Goal: Task Accomplishment & Management: Use online tool/utility

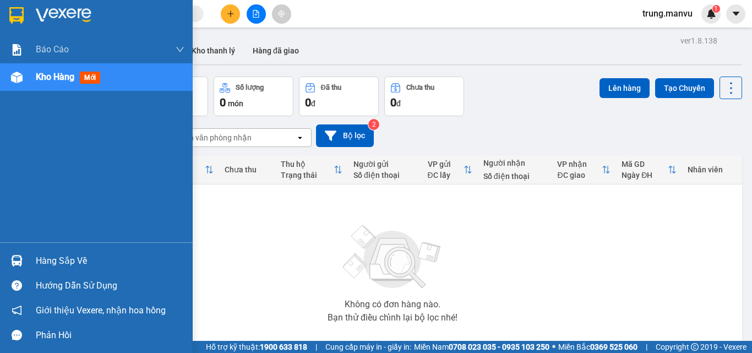
click at [23, 259] on div at bounding box center [16, 260] width 19 height 19
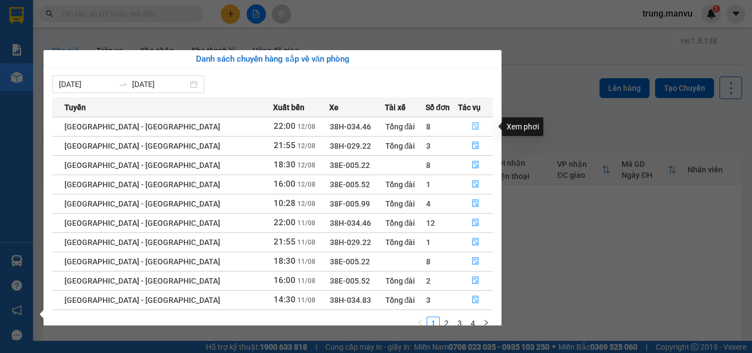
click at [472, 127] on icon "file-done" at bounding box center [475, 127] width 7 height 8
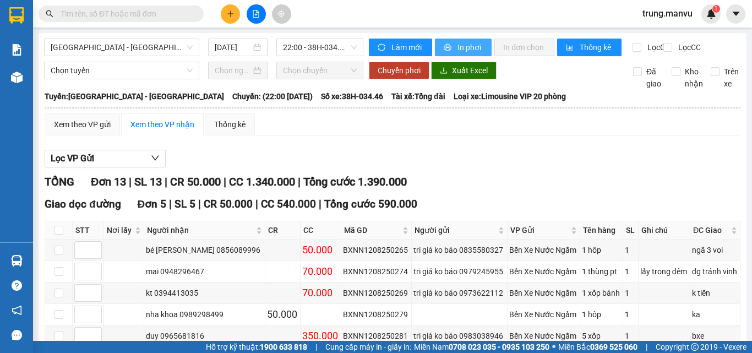
click at [457, 45] on span "In phơi" at bounding box center [469, 47] width 25 height 12
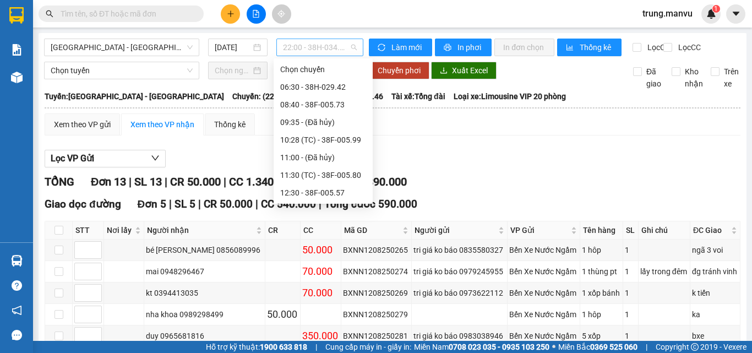
click at [344, 47] on span "22:00 - 38H-034.46" at bounding box center [320, 47] width 74 height 17
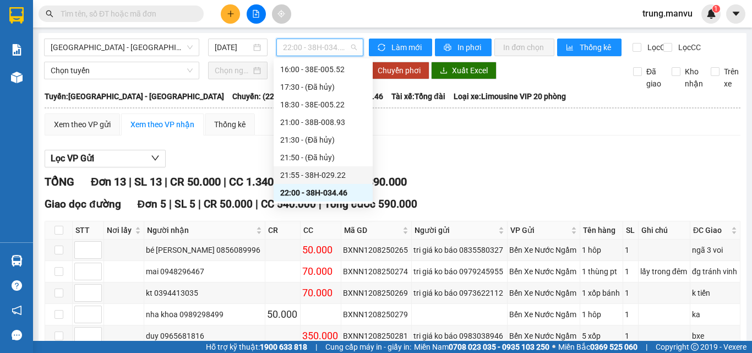
click at [342, 172] on div "21:55 - 38H-029.22" at bounding box center [323, 175] width 86 height 12
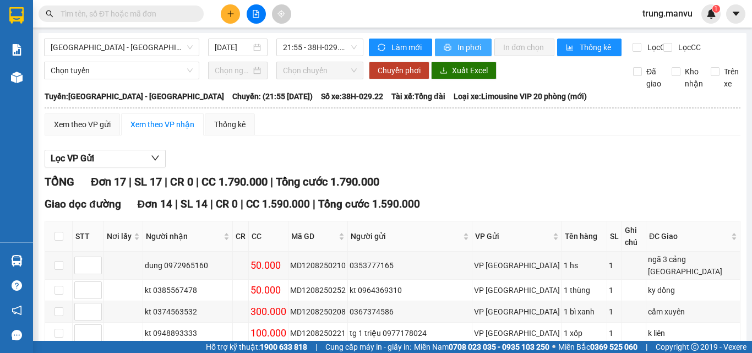
click at [466, 47] on span "In phơi" at bounding box center [469, 47] width 25 height 12
click at [351, 46] on span "21:55 - 38H-029.22" at bounding box center [320, 47] width 74 height 17
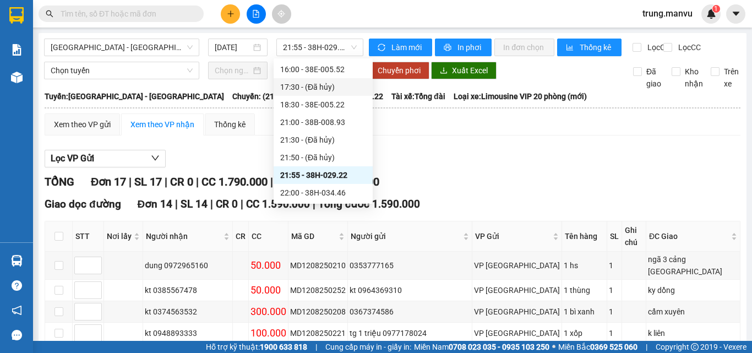
click at [478, 168] on div "Lọc VP Gửi" at bounding box center [393, 159] width 696 height 18
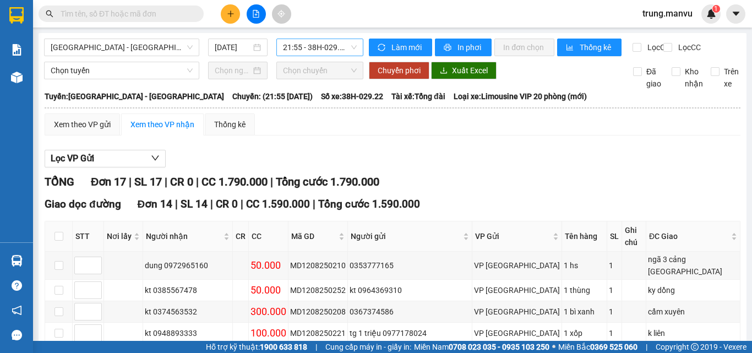
click at [324, 50] on span "21:55 - 38H-029.22" at bounding box center [320, 47] width 74 height 17
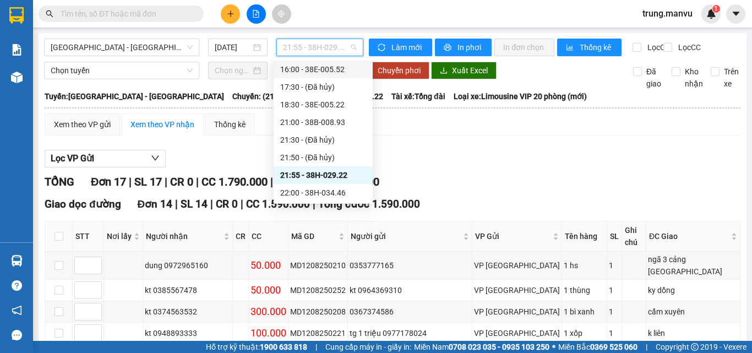
click at [344, 67] on div "16:00 - 38E-005.52" at bounding box center [323, 69] width 86 height 12
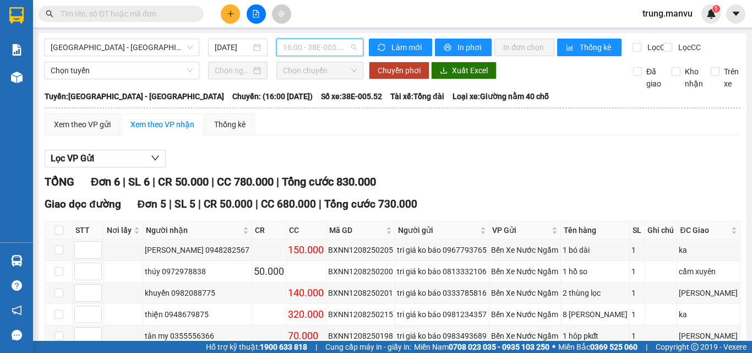
click at [341, 46] on span "16:00 - 38E-005.52" at bounding box center [320, 47] width 74 height 17
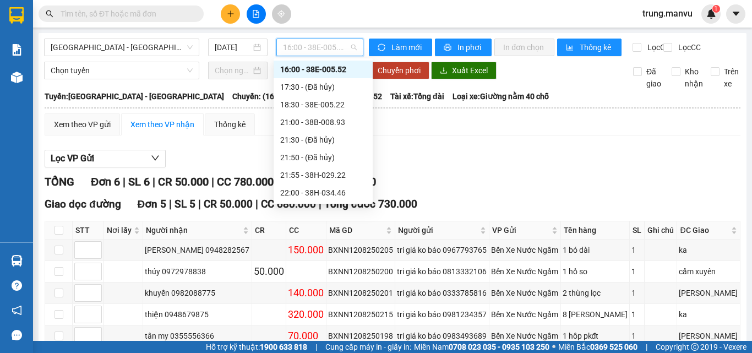
scroll to position [165, 0]
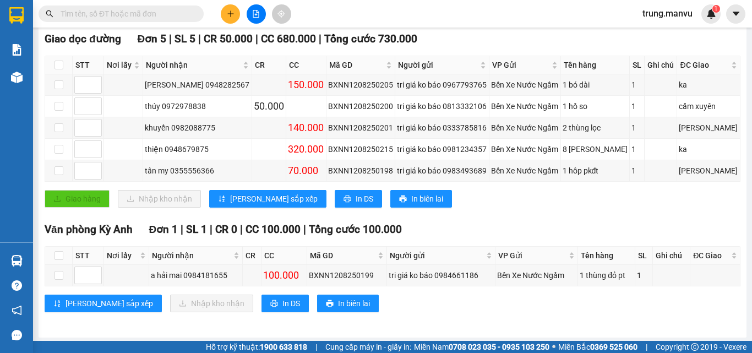
click at [458, 208] on div "Giao hàng Nhập kho nhận Lưu sắp xếp In DS In biên lai" at bounding box center [393, 199] width 696 height 18
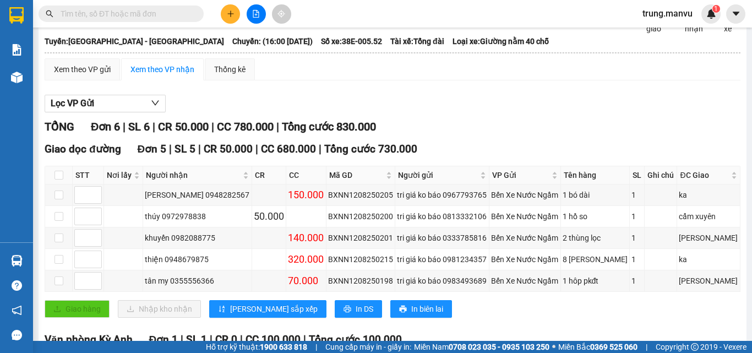
scroll to position [0, 0]
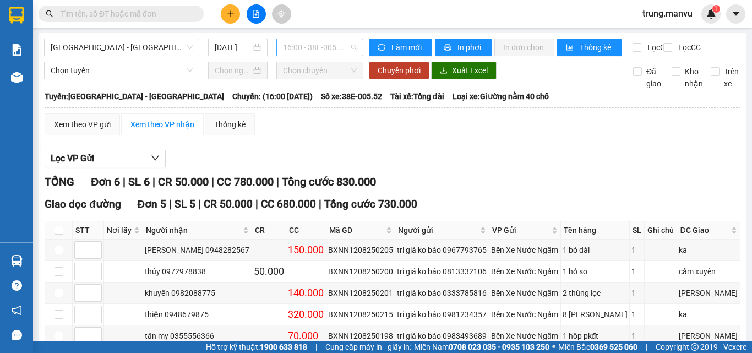
click at [348, 44] on span "16:00 - 38E-005.52" at bounding box center [320, 47] width 74 height 17
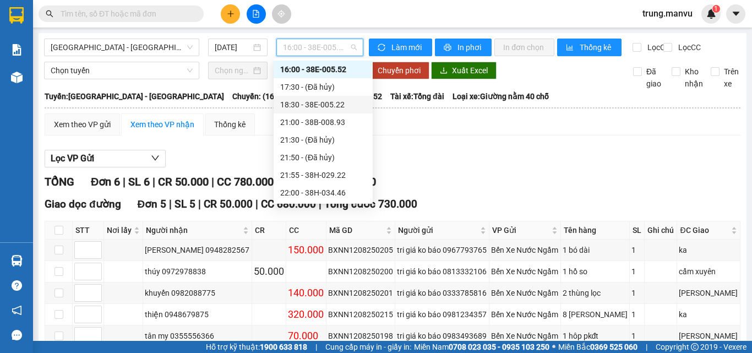
click at [331, 106] on div "18:30 - 38E-005.22" at bounding box center [323, 105] width 86 height 12
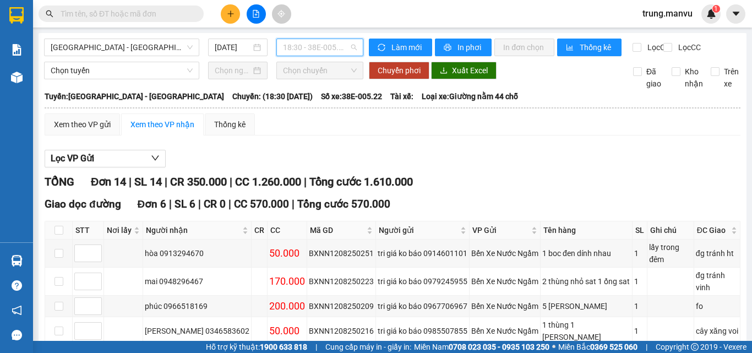
click at [342, 45] on span "18:30 - 38E-005.22" at bounding box center [320, 47] width 74 height 17
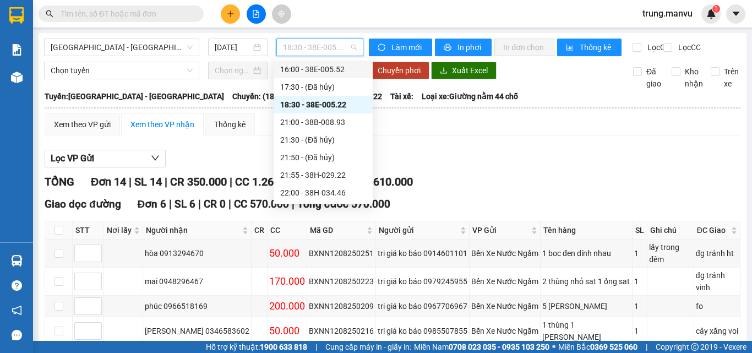
click at [328, 72] on div "16:00 - 38E-005.52" at bounding box center [323, 69] width 86 height 12
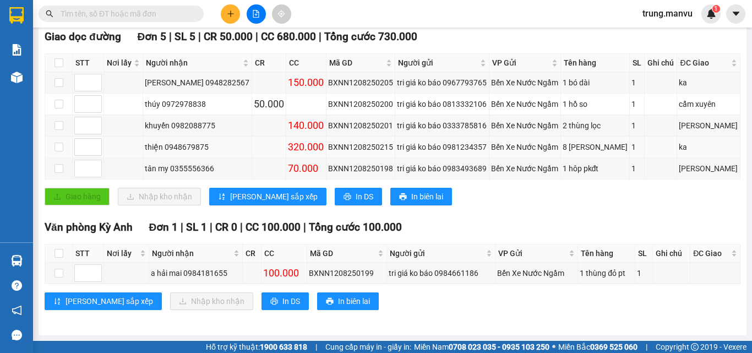
scroll to position [122, 0]
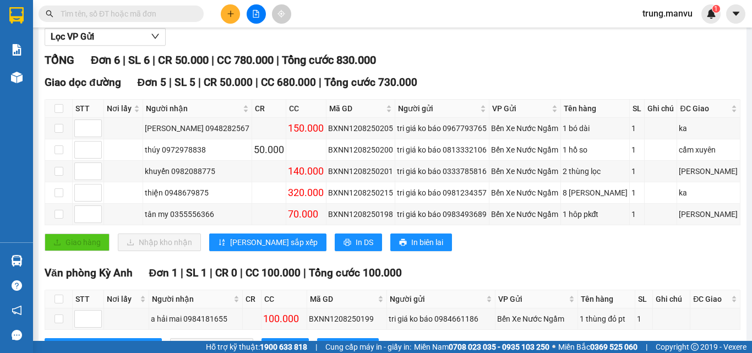
click at [148, 14] on input "text" at bounding box center [126, 14] width 130 height 12
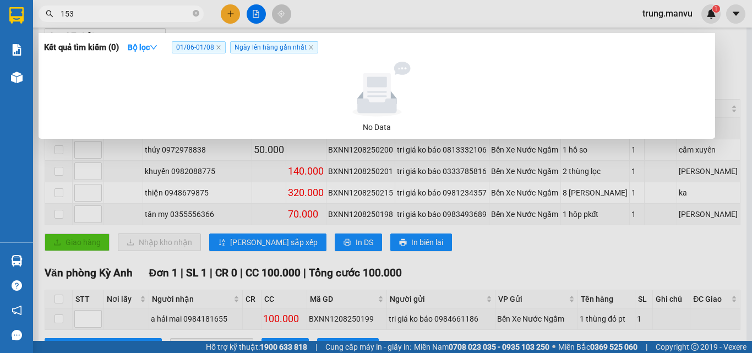
type input "1538"
click at [193, 15] on icon "close-circle" at bounding box center [196, 13] width 7 height 7
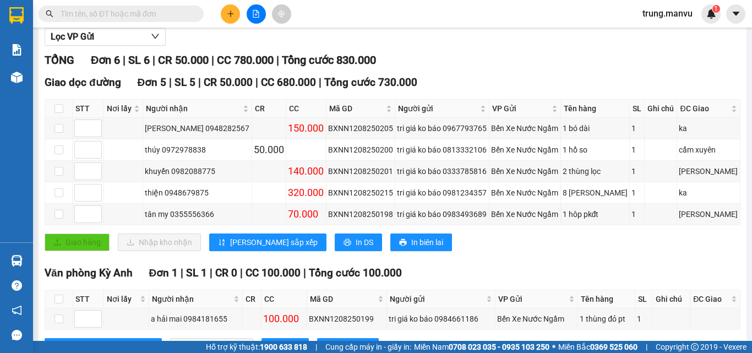
scroll to position [0, 0]
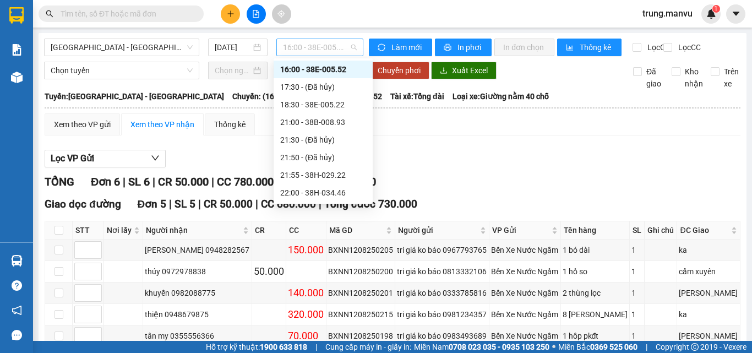
click at [335, 46] on span "16:00 - 38E-005.52" at bounding box center [320, 47] width 74 height 17
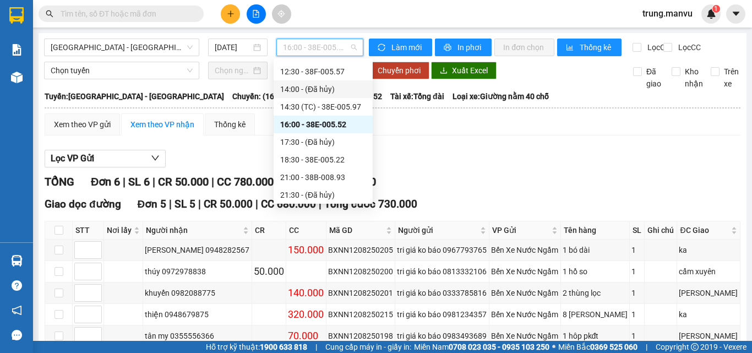
scroll to position [66, 0]
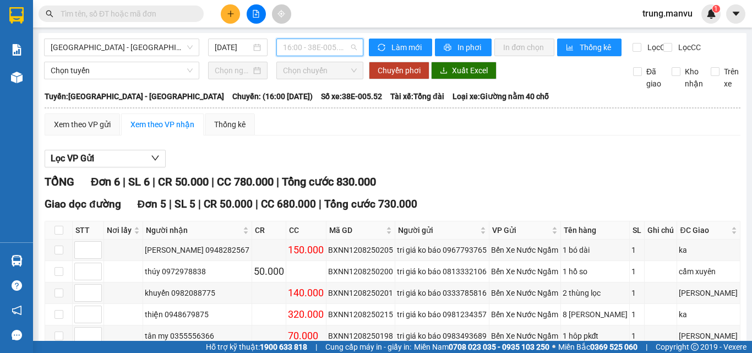
click at [317, 46] on span "16:00 - 38E-005.52" at bounding box center [320, 47] width 74 height 17
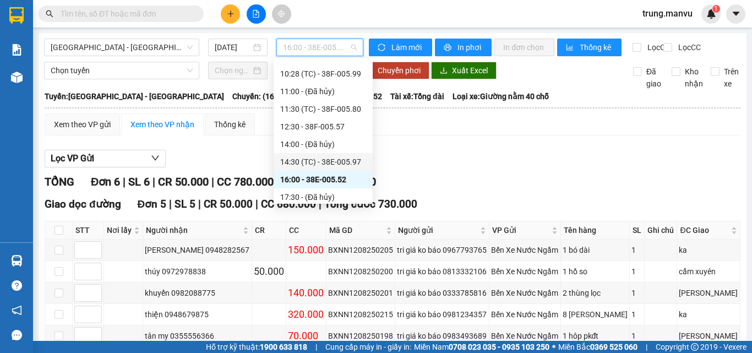
scroll to position [176, 0]
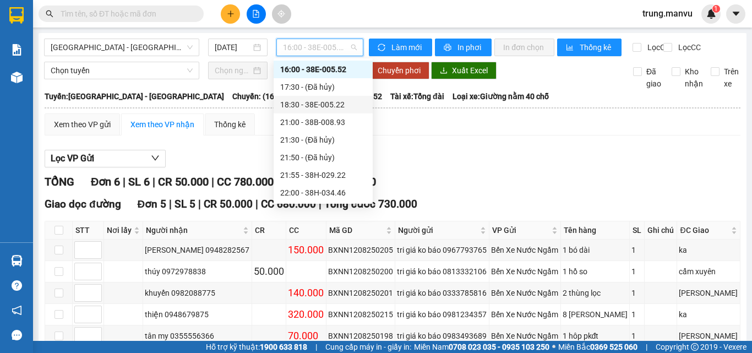
click at [337, 101] on div "18:30 - 38E-005.22" at bounding box center [323, 105] width 86 height 12
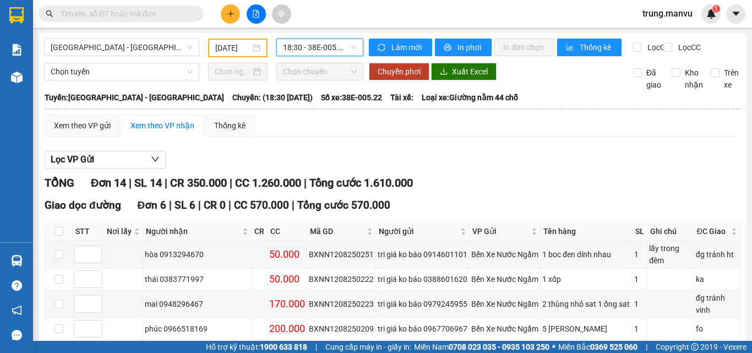
scroll to position [165, 0]
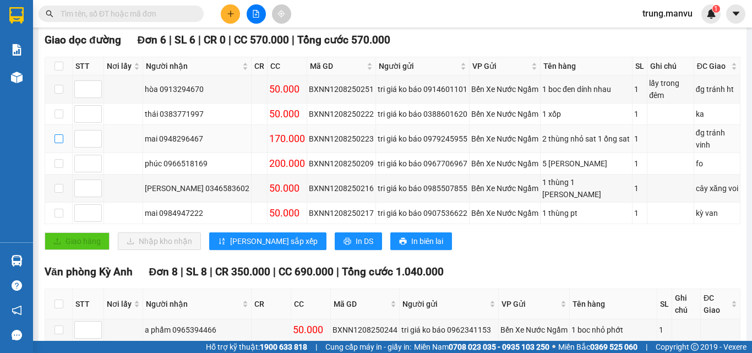
click at [62, 134] on input "checkbox" at bounding box center [59, 138] width 9 height 9
checkbox input "true"
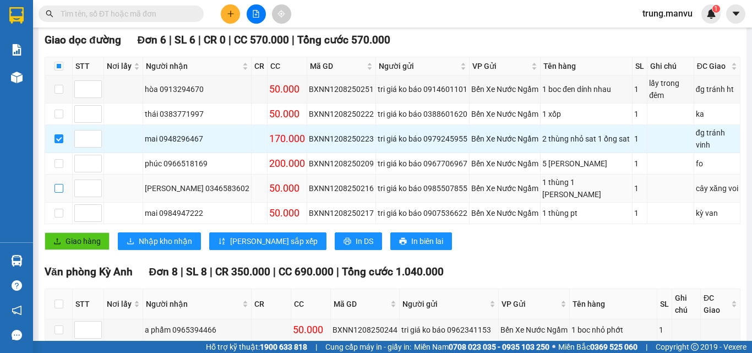
click at [61, 184] on input "checkbox" at bounding box center [59, 188] width 9 height 9
checkbox input "true"
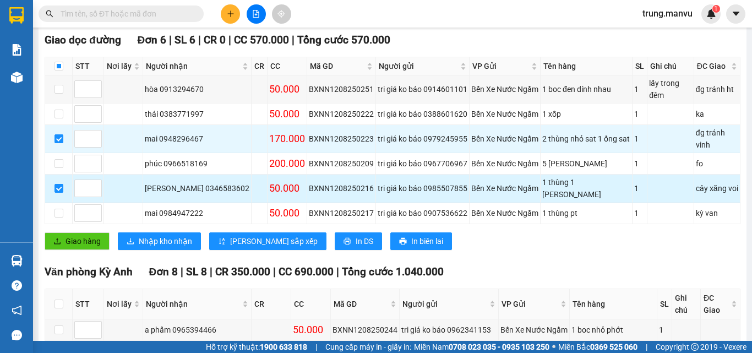
scroll to position [220, 0]
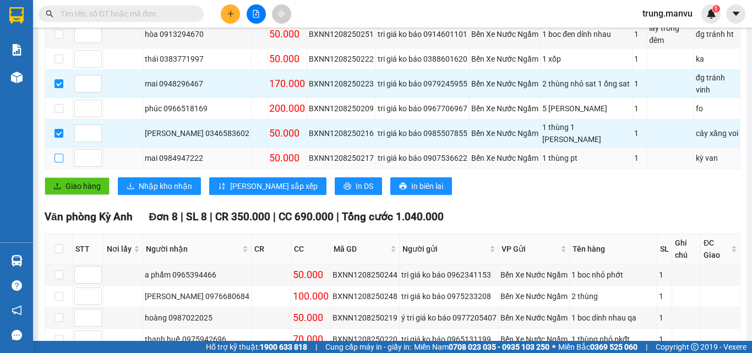
click at [62, 154] on input "checkbox" at bounding box center [59, 158] width 9 height 9
checkbox input "true"
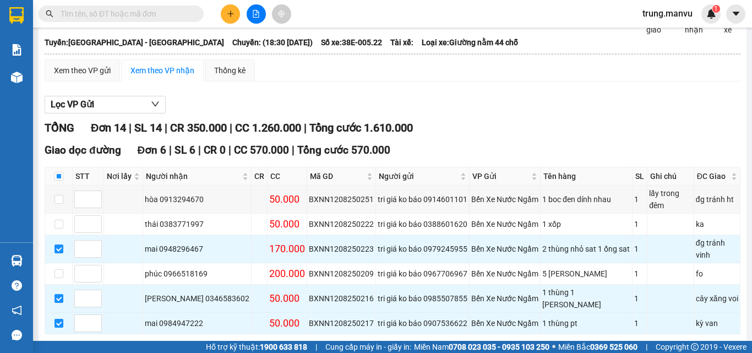
scroll to position [0, 0]
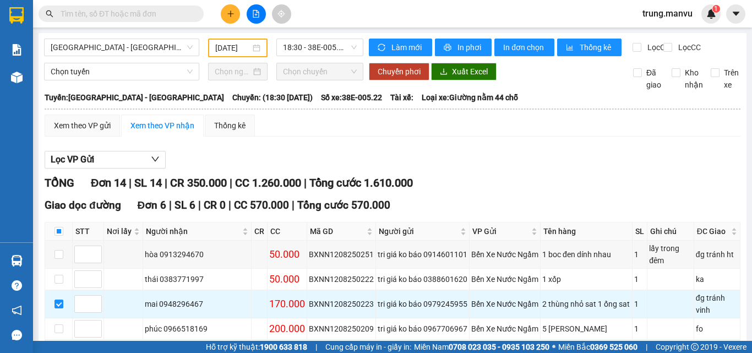
click at [152, 18] on input "text" at bounding box center [126, 14] width 130 height 12
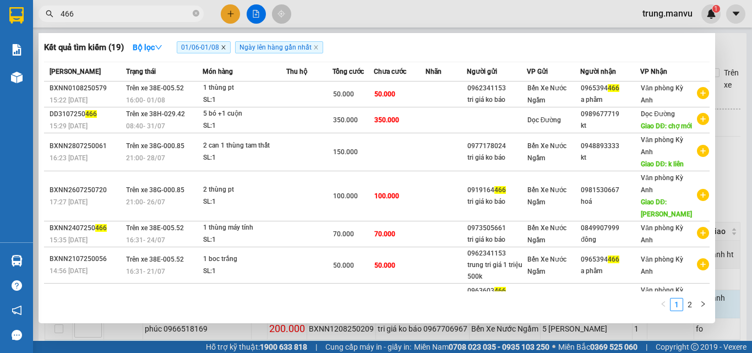
type input "466"
click at [226, 48] on icon "close" at bounding box center [224, 48] width 6 height 6
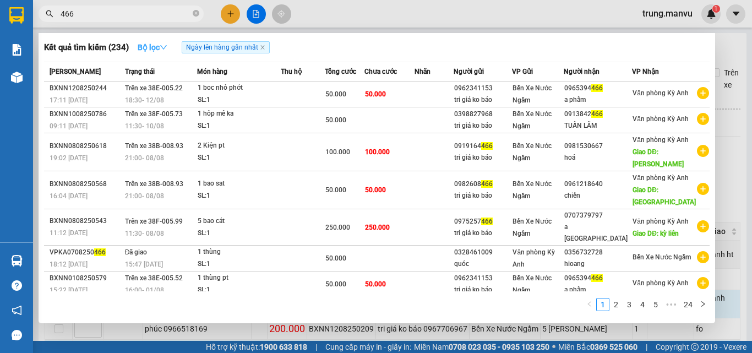
click at [156, 53] on button "Bộ lọc" at bounding box center [152, 48] width 47 height 18
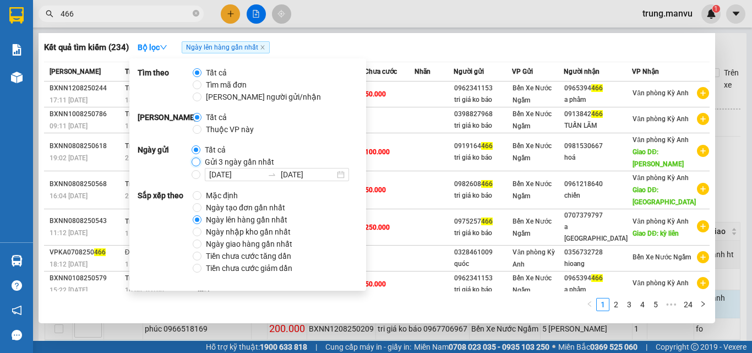
click at [192, 159] on input "Gửi 3 ngày gần nhất" at bounding box center [196, 161] width 9 height 9
radio input "true"
radio input "false"
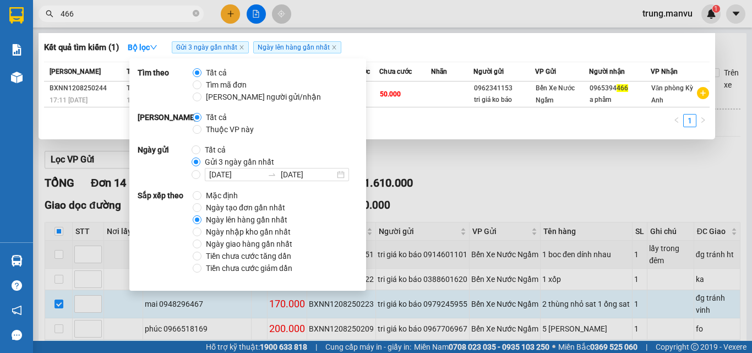
click at [491, 186] on div at bounding box center [376, 176] width 752 height 353
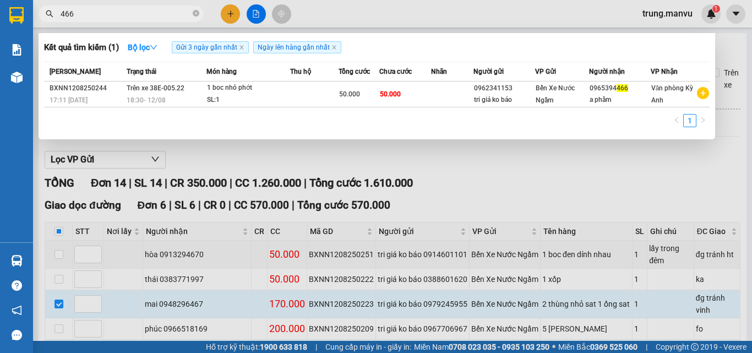
click at [186, 11] on input "466" at bounding box center [126, 14] width 130 height 12
type input "4"
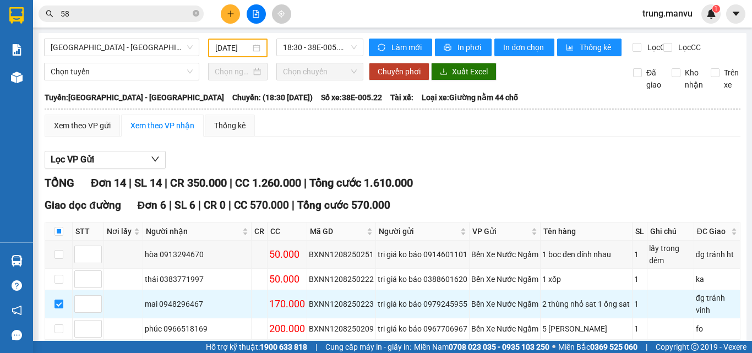
type input "585"
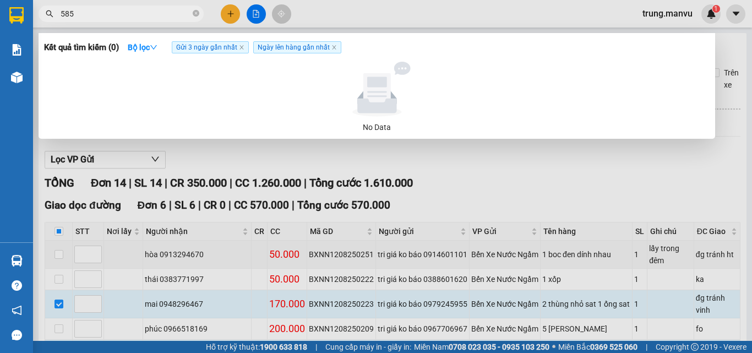
click at [92, 13] on input "585" at bounding box center [126, 14] width 130 height 12
type input "466"
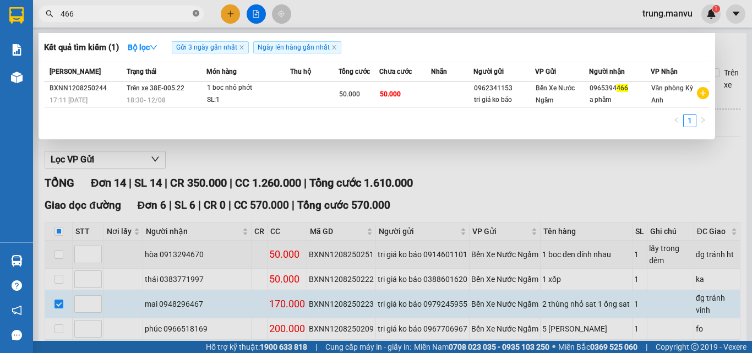
click at [194, 16] on icon "close-circle" at bounding box center [196, 13] width 7 height 7
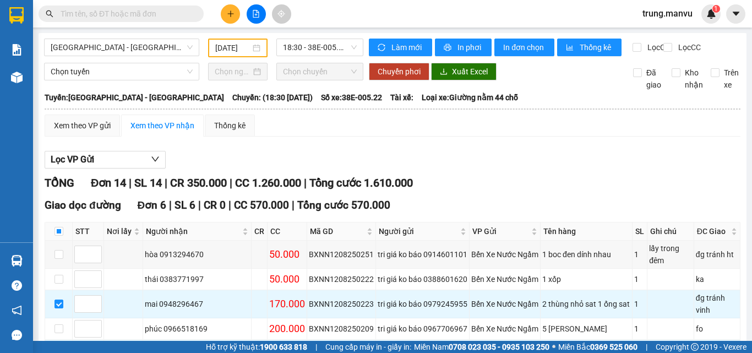
click at [154, 9] on input "text" at bounding box center [126, 14] width 130 height 12
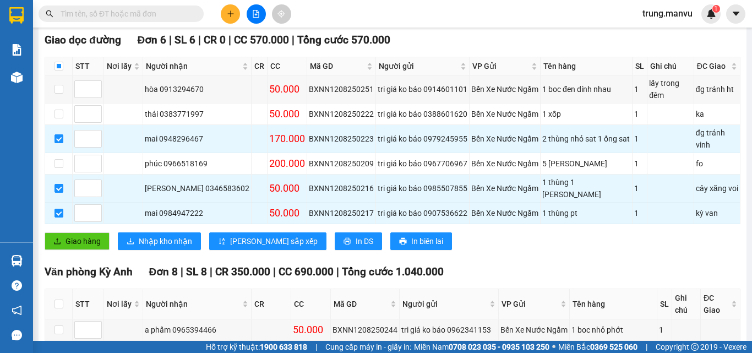
click at [126, 13] on input "text" at bounding box center [126, 14] width 130 height 12
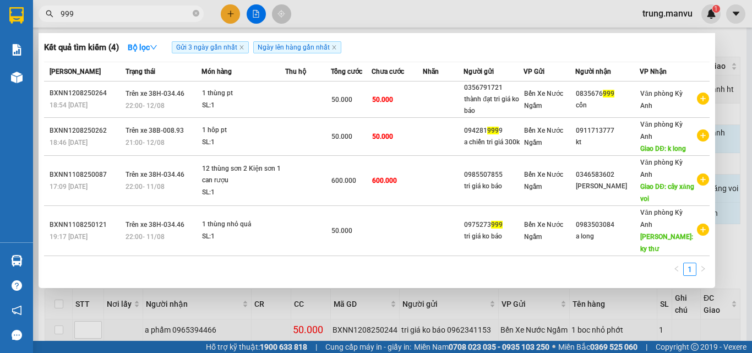
type input "999"
click at [225, 315] on div at bounding box center [376, 176] width 752 height 353
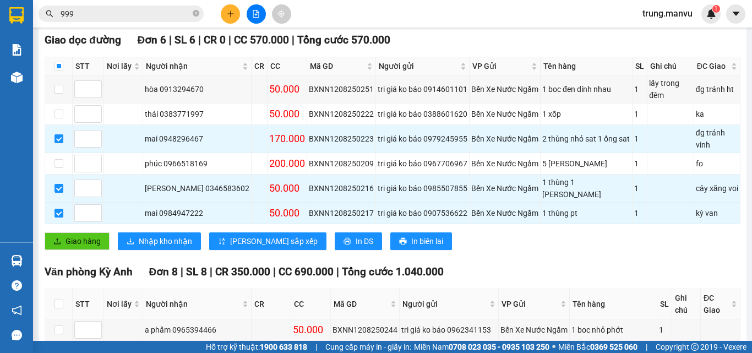
scroll to position [0, 0]
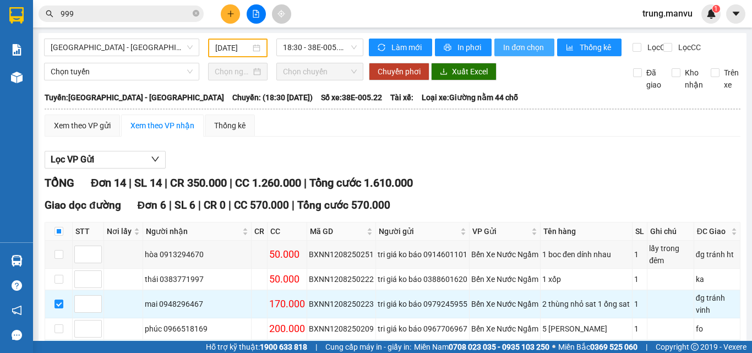
click at [511, 48] on span "In đơn chọn" at bounding box center [524, 47] width 42 height 12
click at [141, 12] on input "999" at bounding box center [126, 14] width 130 height 12
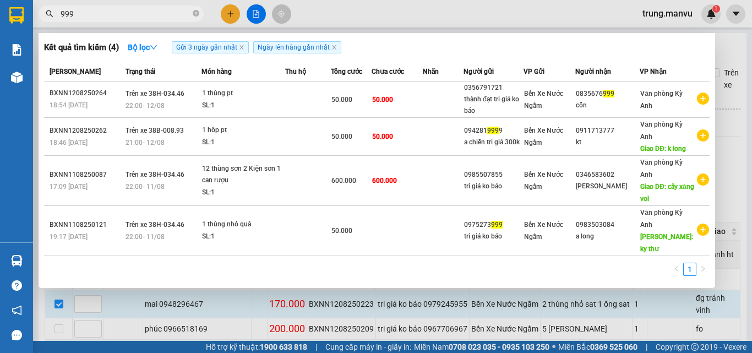
click at [141, 12] on input "999" at bounding box center [126, 14] width 130 height 12
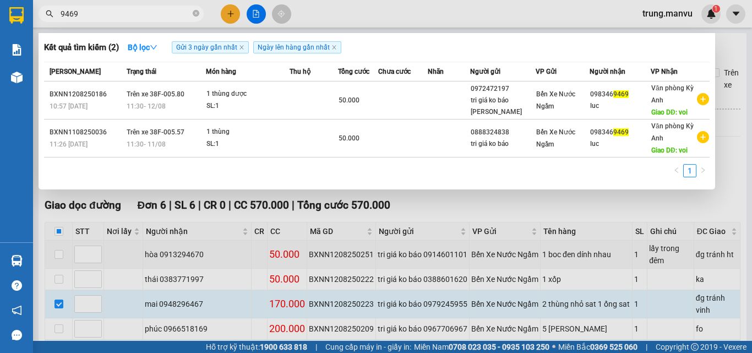
type input "9469"
click at [459, 227] on div at bounding box center [376, 176] width 752 height 353
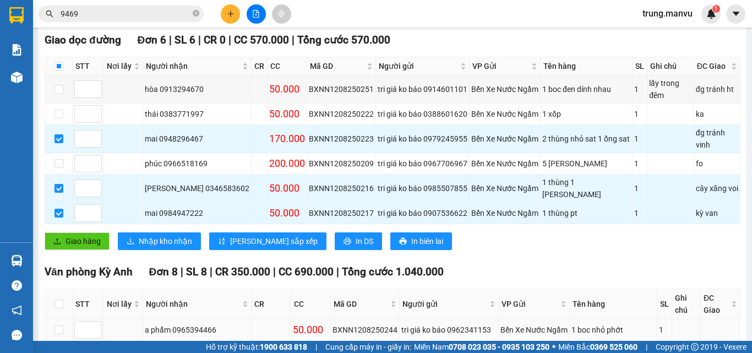
scroll to position [55, 0]
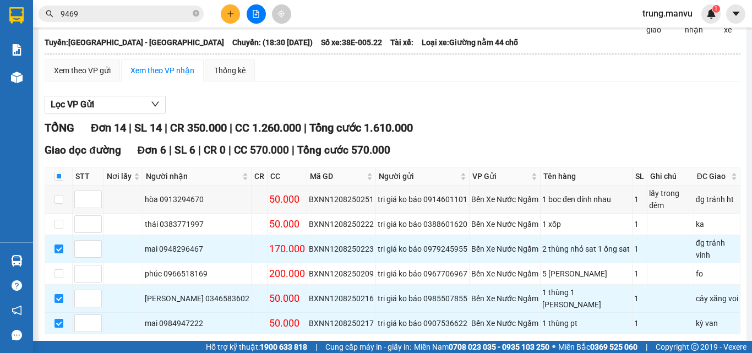
click at [95, 9] on input "9469" at bounding box center [126, 14] width 130 height 12
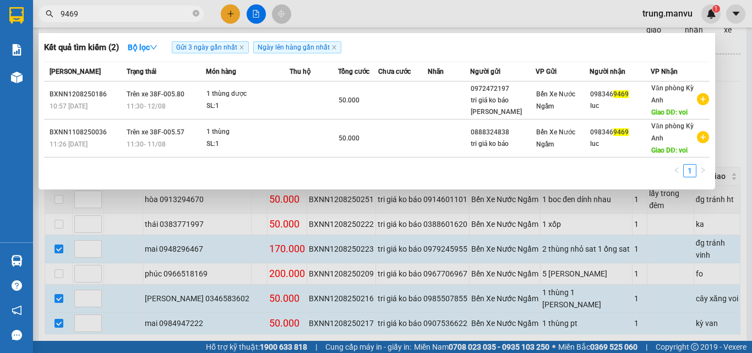
click at [95, 9] on input "9469" at bounding box center [126, 14] width 130 height 12
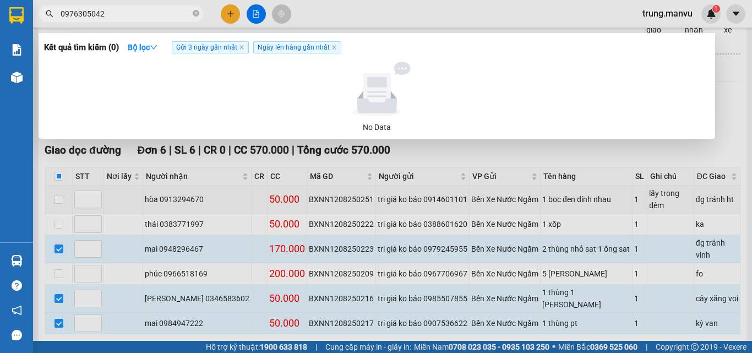
type input "0976305042"
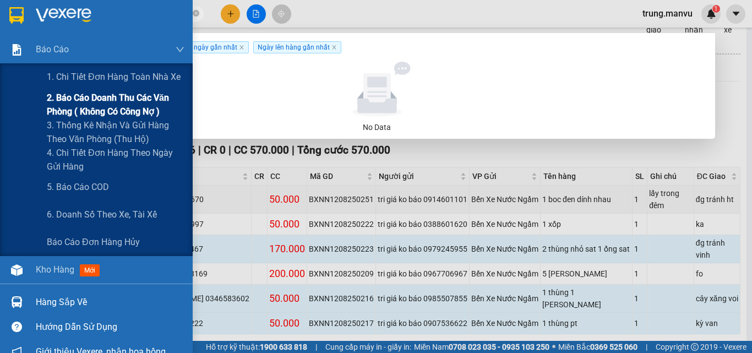
drag, startPoint x: 0, startPoint y: 69, endPoint x: 2, endPoint y: 102, distance: 33.6
click at [0, 70] on div "1. Chi tiết đơn hàng toàn nhà xe" at bounding box center [96, 77] width 193 height 28
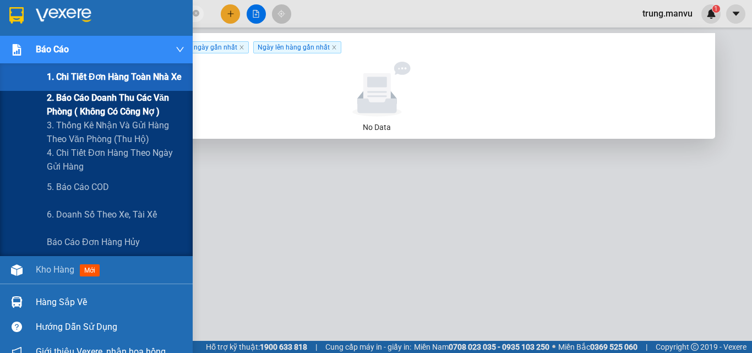
drag, startPoint x: 2, startPoint y: 102, endPoint x: 13, endPoint y: 101, distance: 11.6
click at [4, 102] on div "2. Báo cáo doanh thu các văn phòng ( không có công nợ )" at bounding box center [96, 105] width 193 height 28
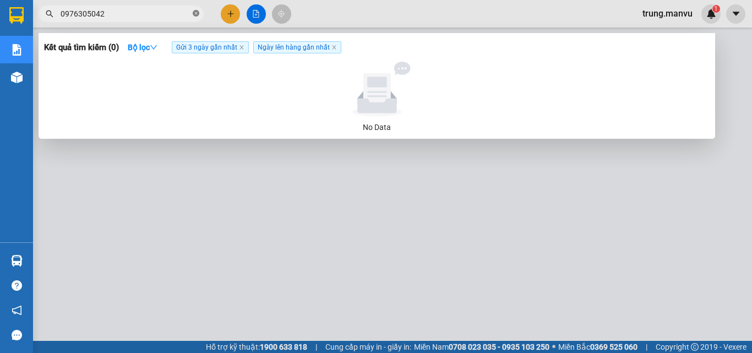
click at [196, 14] on icon "close-circle" at bounding box center [196, 13] width 7 height 7
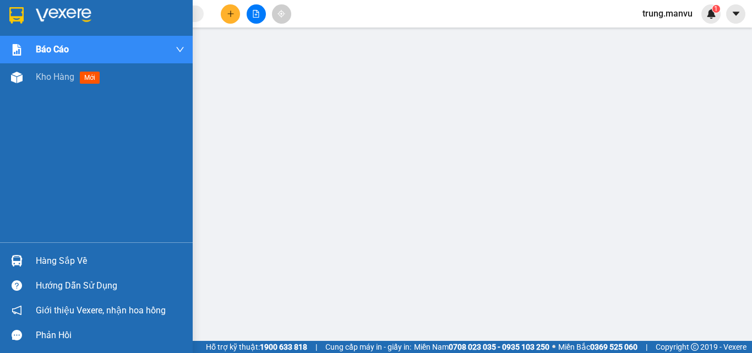
click at [15, 15] on img at bounding box center [16, 15] width 14 height 17
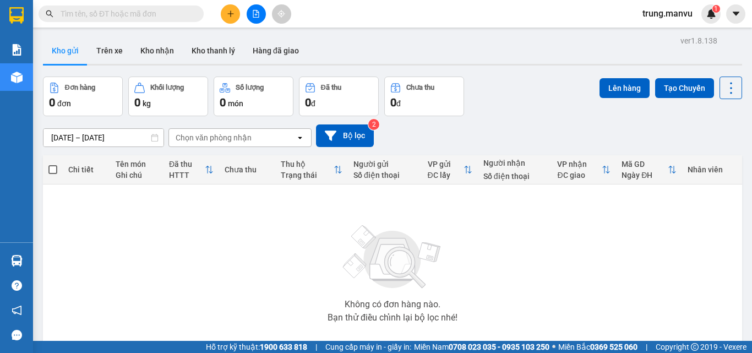
click at [259, 15] on icon "file-add" at bounding box center [256, 14] width 8 height 8
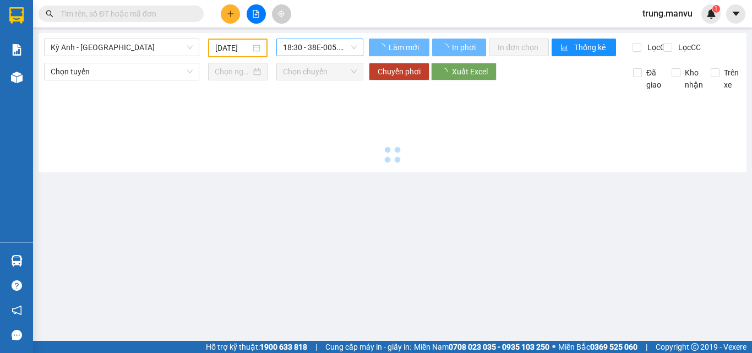
type input "[DATE]"
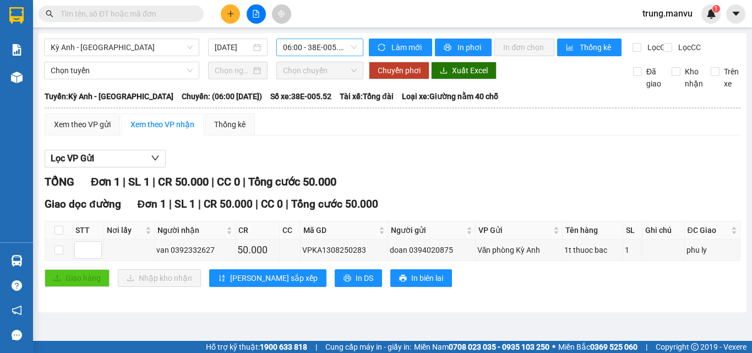
click at [296, 43] on span "06:00 - 38E-005.52" at bounding box center [320, 47] width 74 height 17
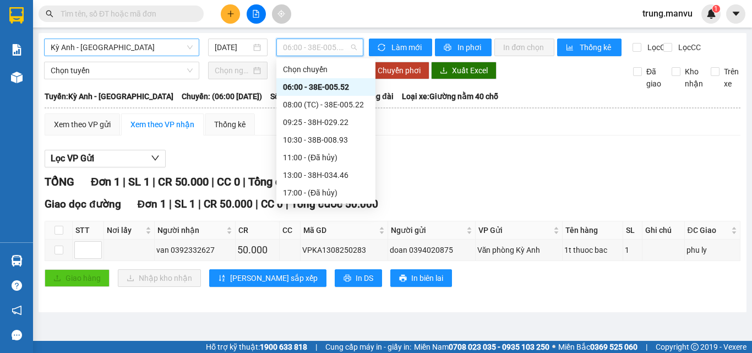
click at [133, 46] on span "Kỳ Anh - [GEOGRAPHIC_DATA]" at bounding box center [122, 47] width 142 height 17
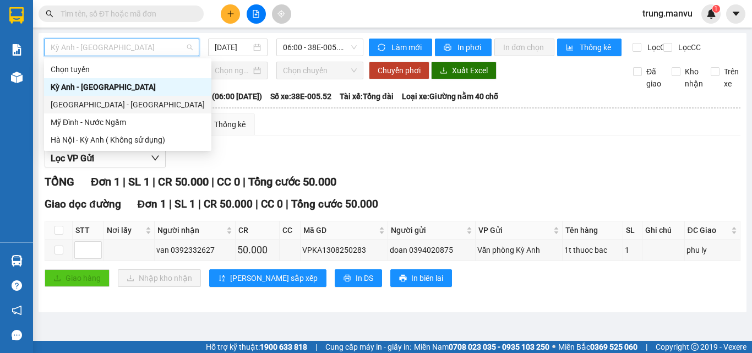
click at [78, 101] on div "[GEOGRAPHIC_DATA] - [GEOGRAPHIC_DATA]" at bounding box center [128, 105] width 154 height 12
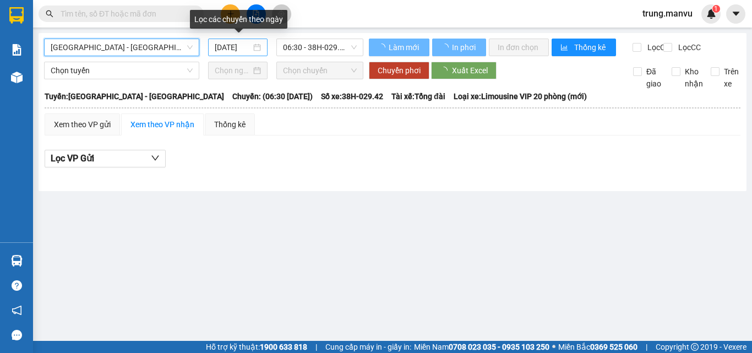
click at [228, 46] on input "[DATE]" at bounding box center [233, 47] width 36 height 12
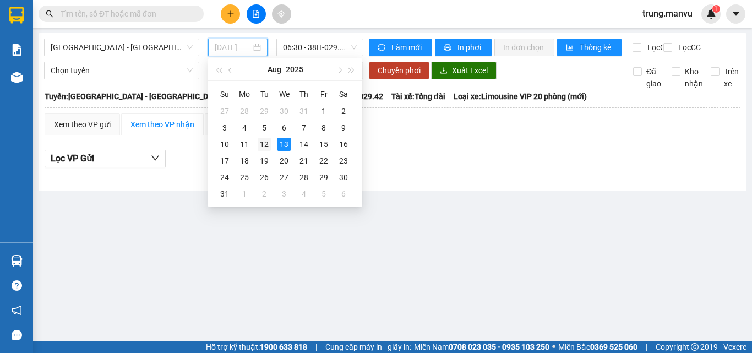
click at [261, 144] on div "12" at bounding box center [264, 144] width 13 height 13
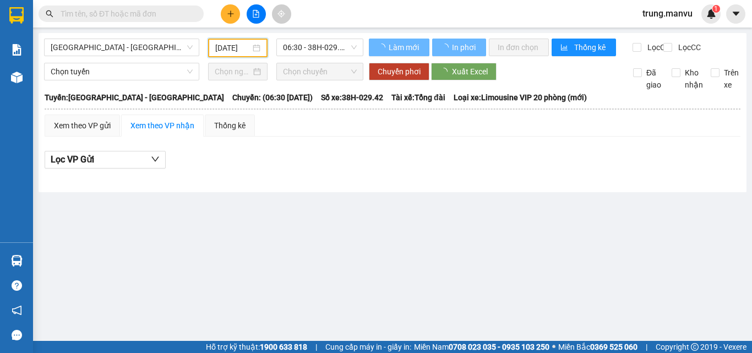
type input "[DATE]"
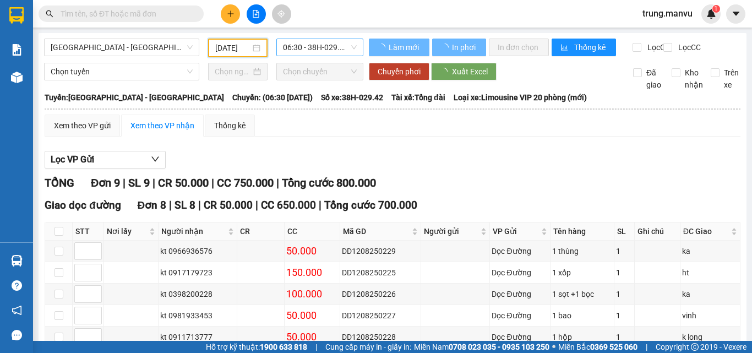
click at [320, 42] on span "06:30 - 38H-029.42" at bounding box center [320, 47] width 74 height 17
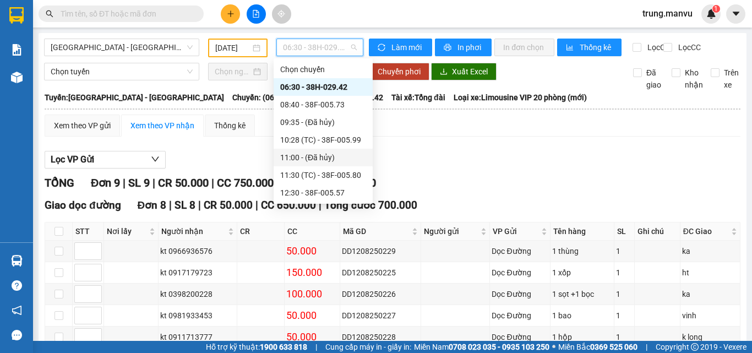
scroll to position [176, 0]
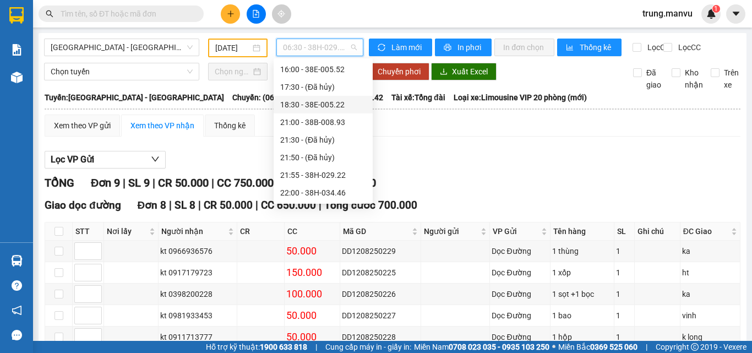
click at [339, 108] on div "18:30 - 38E-005.22" at bounding box center [323, 105] width 86 height 12
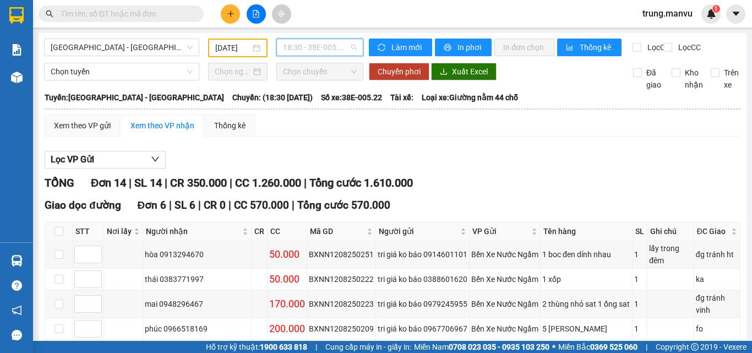
click at [297, 55] on span "18:30 - 38E-005.22" at bounding box center [320, 47] width 74 height 17
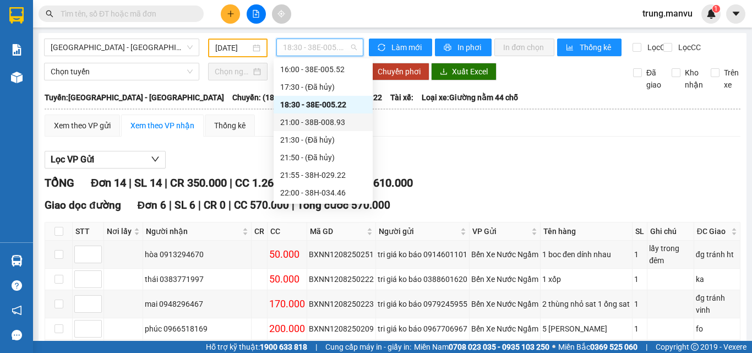
scroll to position [121, 0]
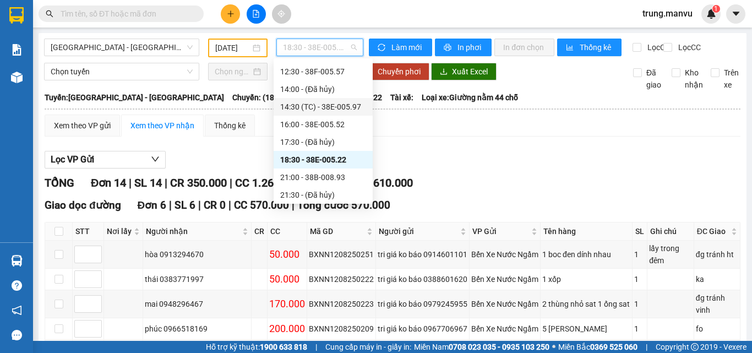
click at [344, 101] on div "14:30 (TC) - 38E-005.97" at bounding box center [323, 107] width 86 height 12
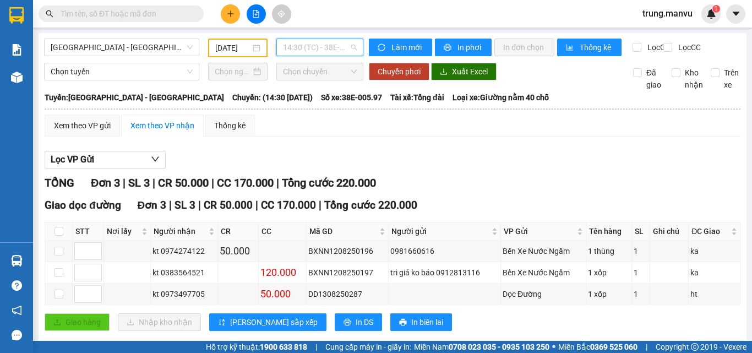
click at [308, 52] on span "14:30 (TC) - 38E-005.97" at bounding box center [320, 47] width 74 height 17
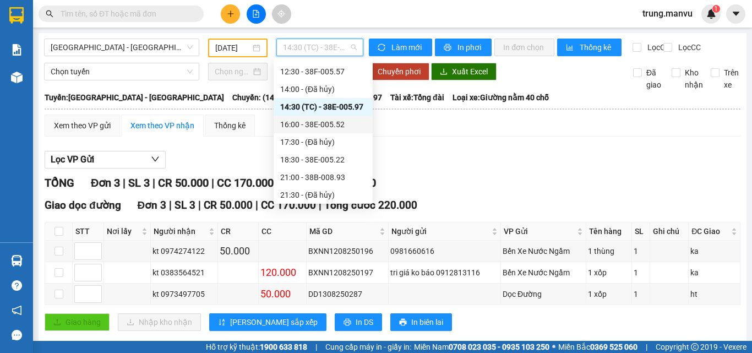
click at [134, 15] on input "text" at bounding box center [126, 14] width 130 height 12
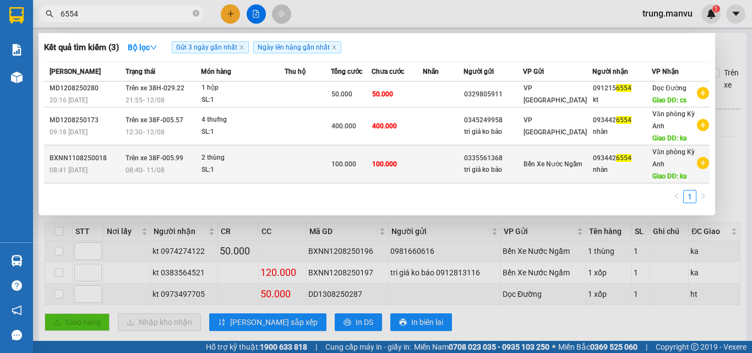
type input "6554"
